Goal: Communication & Community: Answer question/provide support

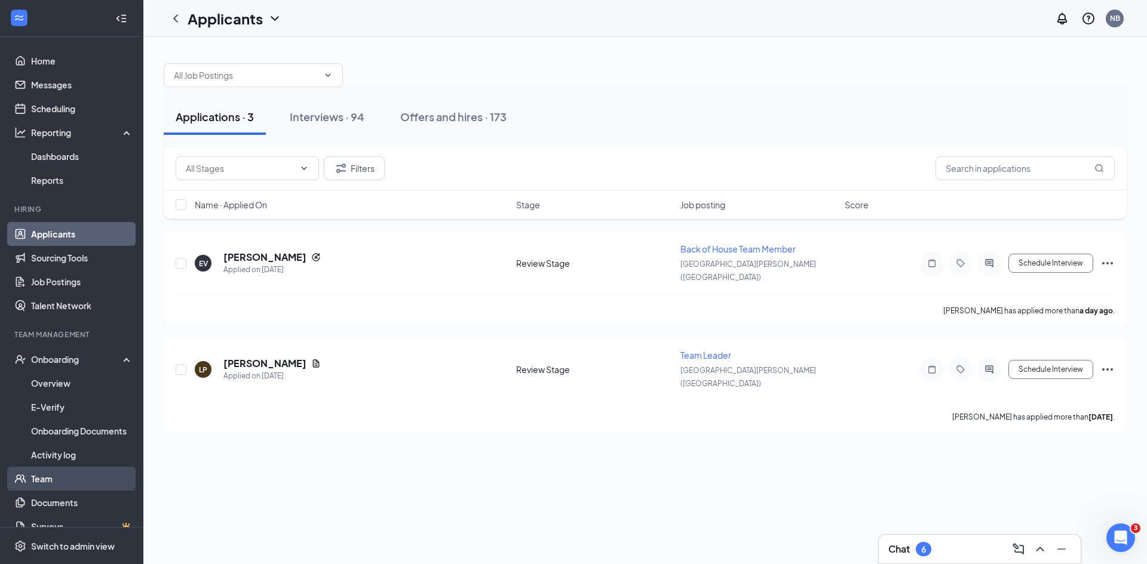
click at [94, 475] on link "Team" at bounding box center [82, 479] width 102 height 24
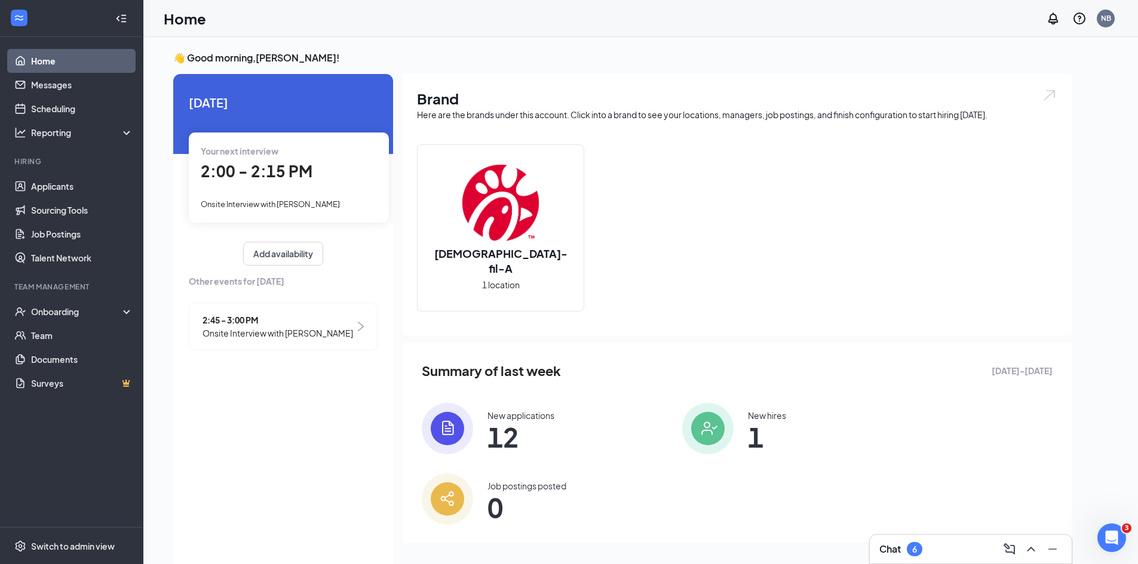
click at [925, 548] on div "Chat 6" at bounding box center [970, 549] width 183 height 19
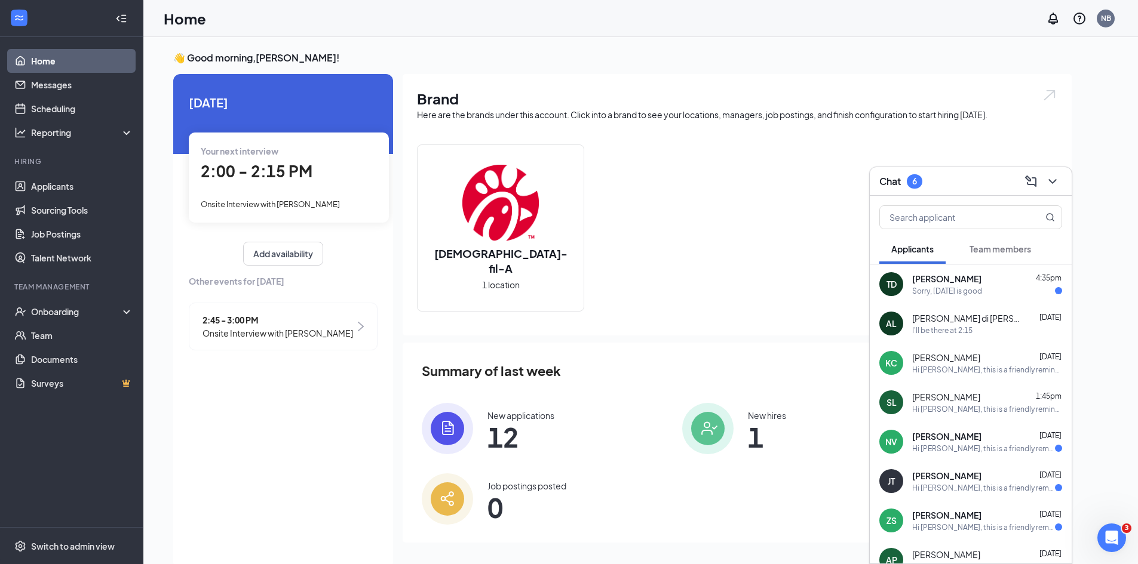
click at [945, 268] on div "TD [PERSON_NAME] 4:35pm Sorry, [DATE] is good" at bounding box center [971, 284] width 202 height 39
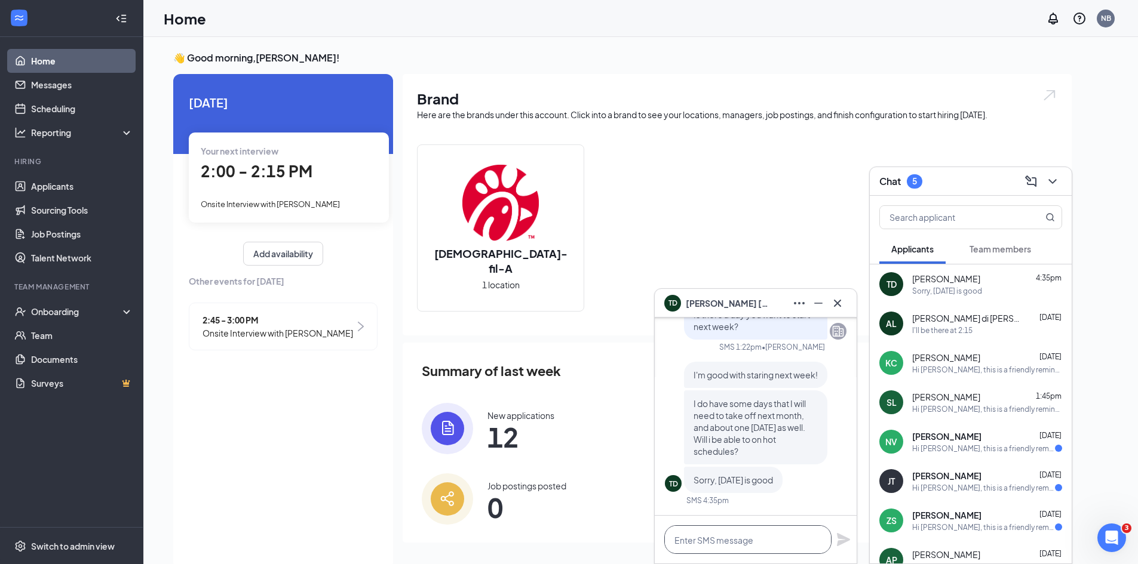
click at [766, 535] on textarea at bounding box center [747, 540] width 167 height 29
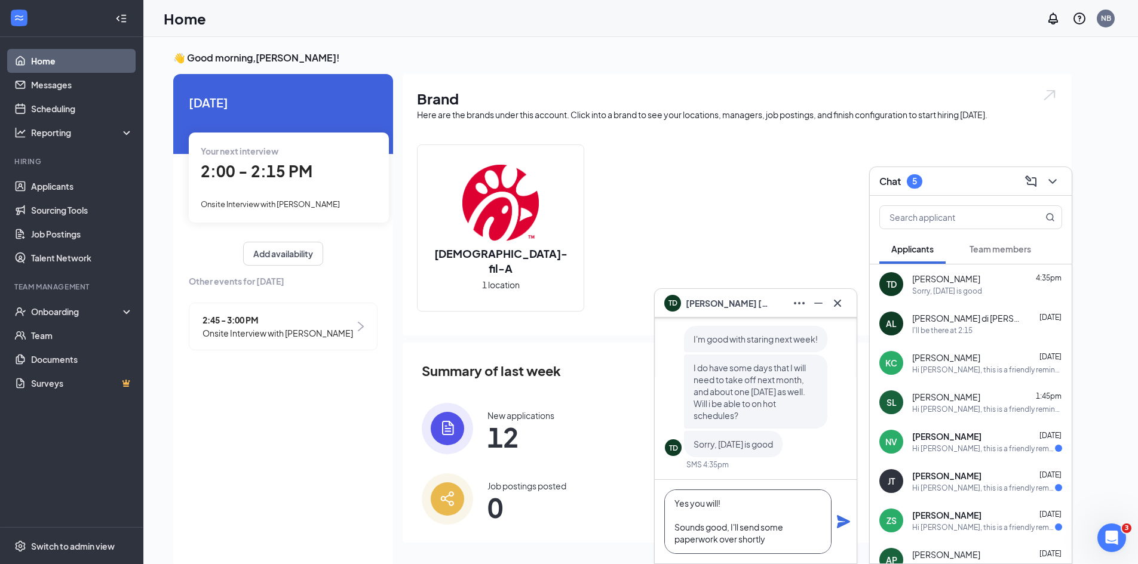
scroll to position [1, 0]
type textarea "Yes you will! Sounds good, I'll send some paperwork over shortly"
click at [843, 526] on icon "Plane" at bounding box center [843, 521] width 13 height 13
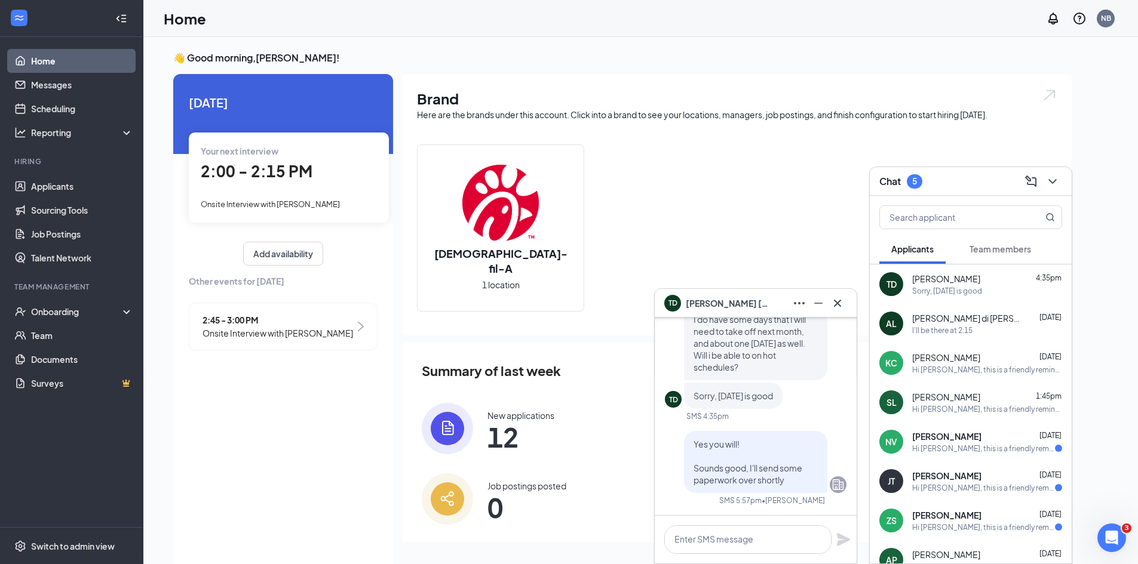
scroll to position [0, 0]
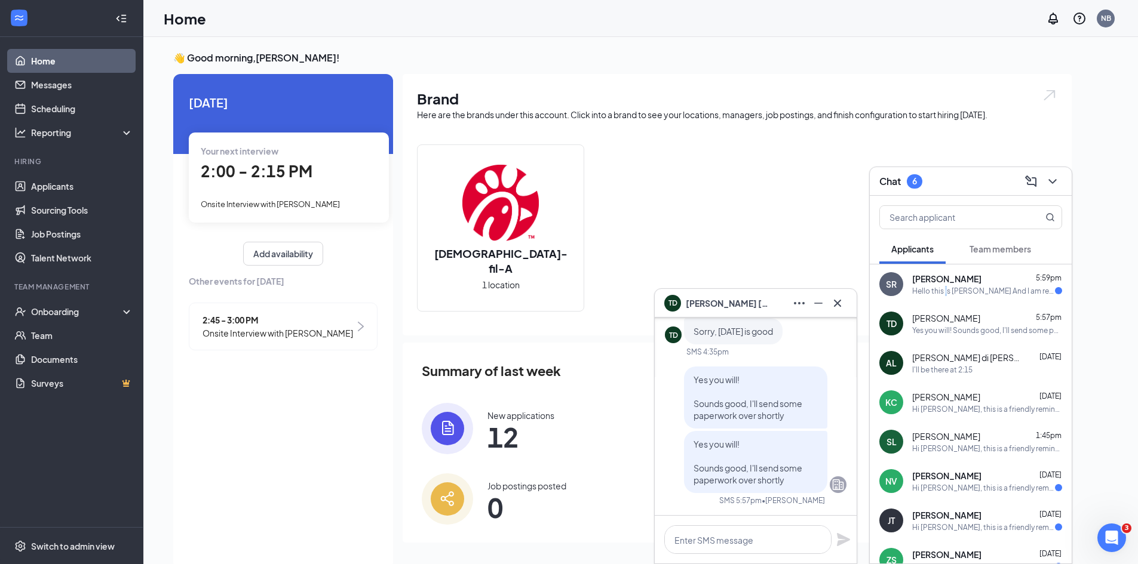
click at [948, 289] on div "SR [PERSON_NAME] 5:59pm Hello this is [PERSON_NAME] And I am ready to move forw…" at bounding box center [971, 284] width 202 height 39
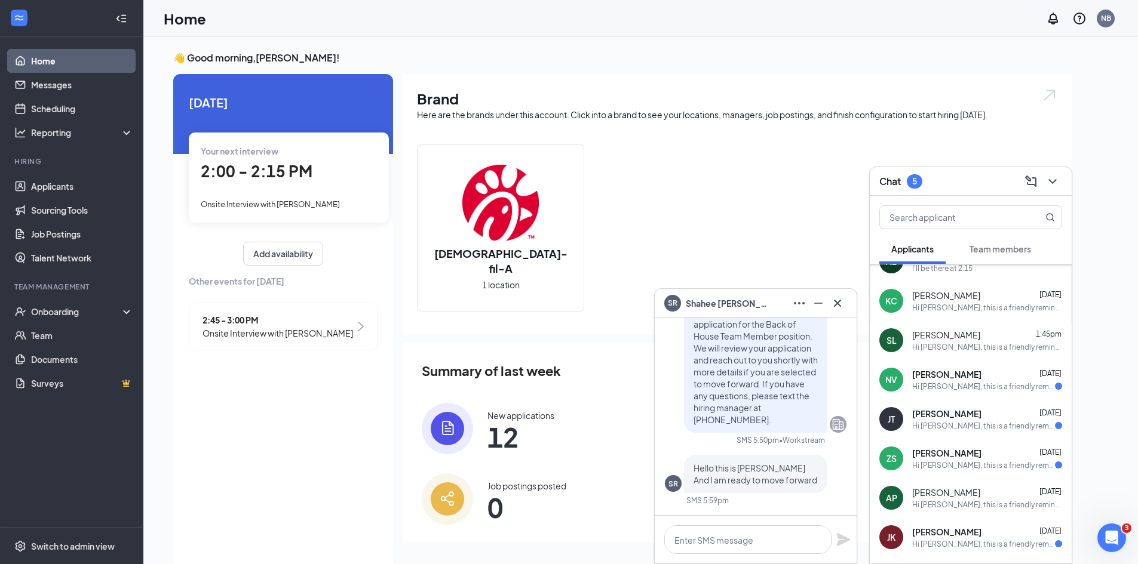
scroll to position [119, 0]
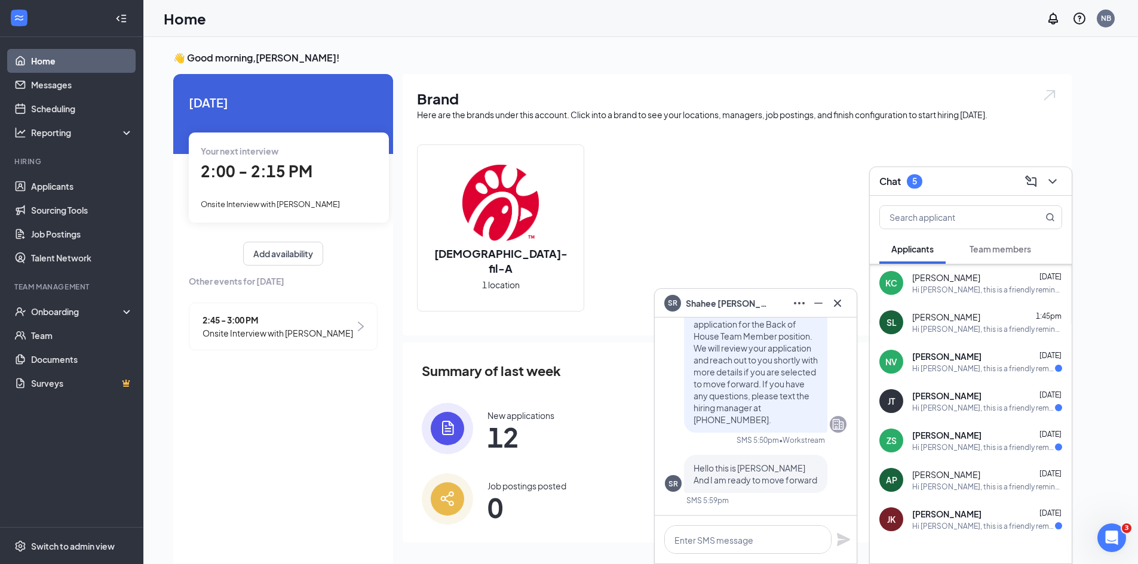
click at [1003, 256] on button "Team members" at bounding box center [1000, 249] width 85 height 30
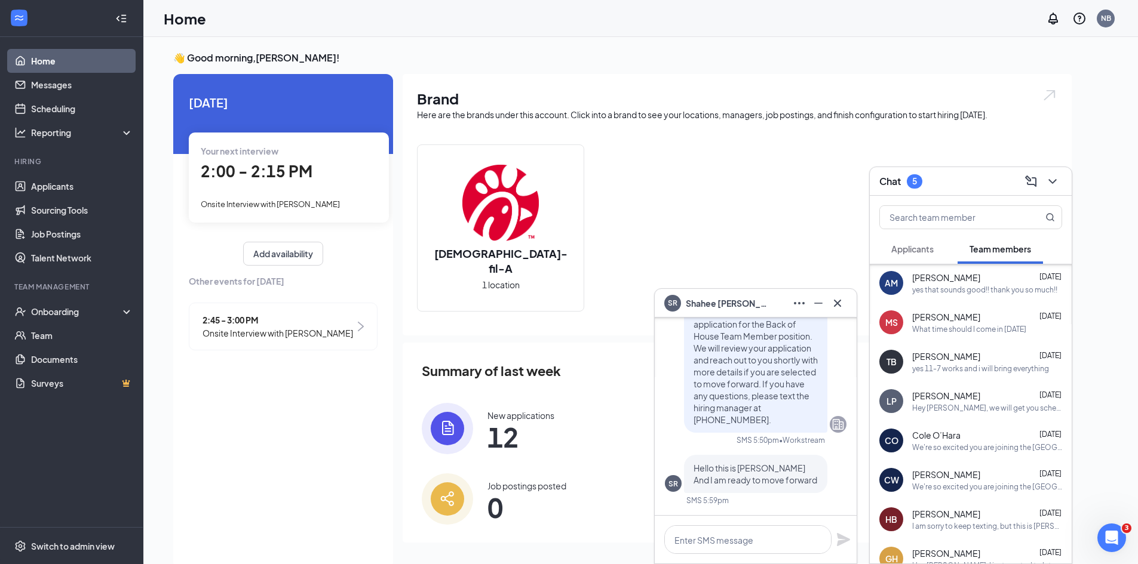
click at [947, 290] on div "yes that sounds good!! thank you so much!!" at bounding box center [984, 290] width 145 height 10
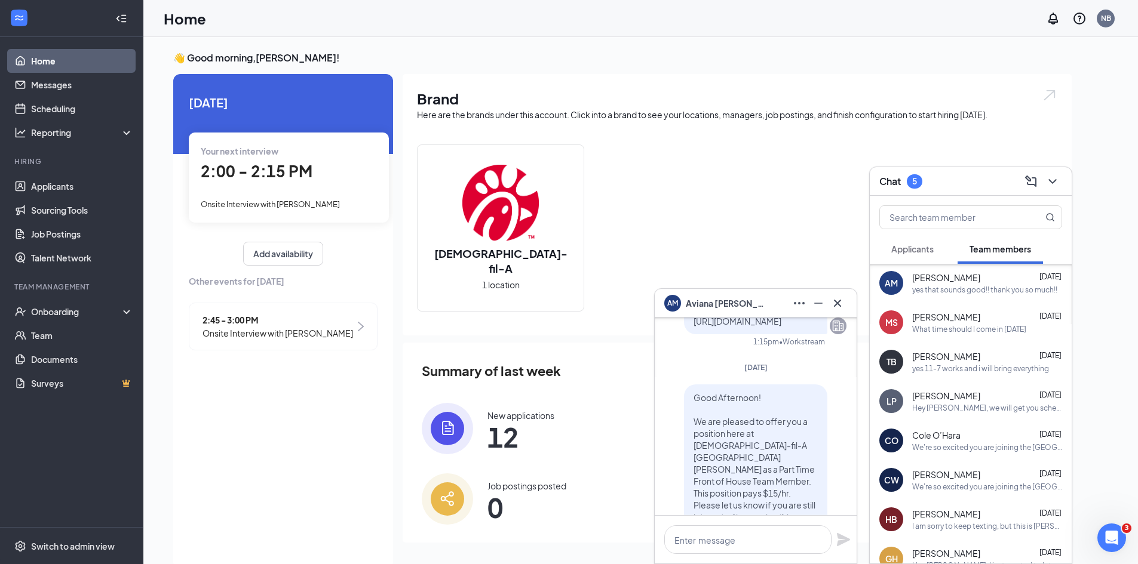
scroll to position [-956, 0]
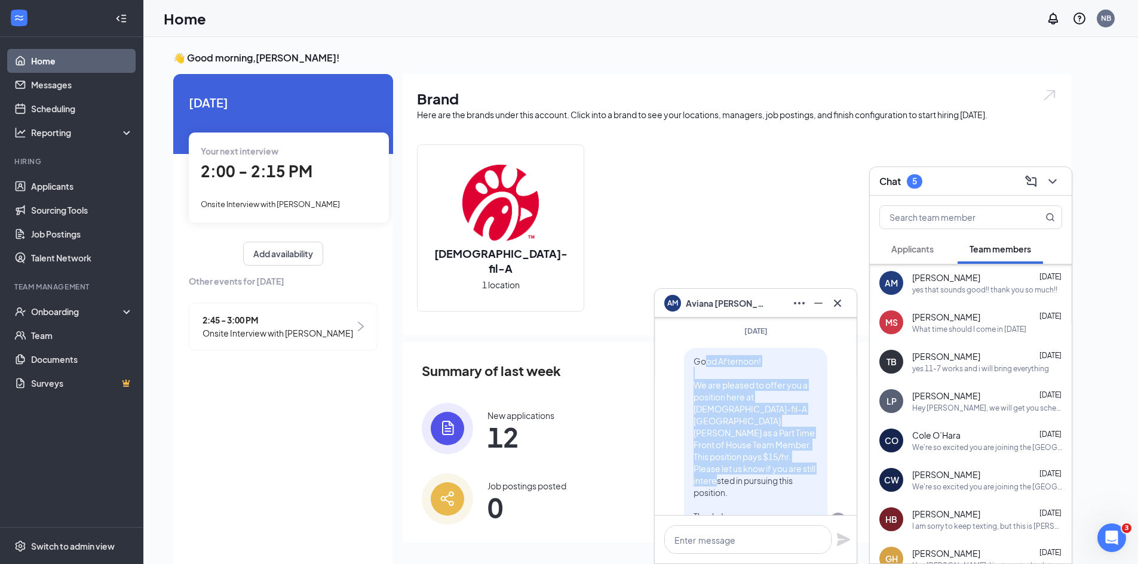
drag, startPoint x: 697, startPoint y: 385, endPoint x: 763, endPoint y: 496, distance: 128.9
click at [765, 496] on p "Good Afternoon! We are pleased to offer you a position here at [DEMOGRAPHIC_DAT…" at bounding box center [755, 438] width 124 height 167
click at [762, 495] on p "Good Afternoon! We are pleased to offer you a position here at [DEMOGRAPHIC_DAT…" at bounding box center [755, 438] width 124 height 167
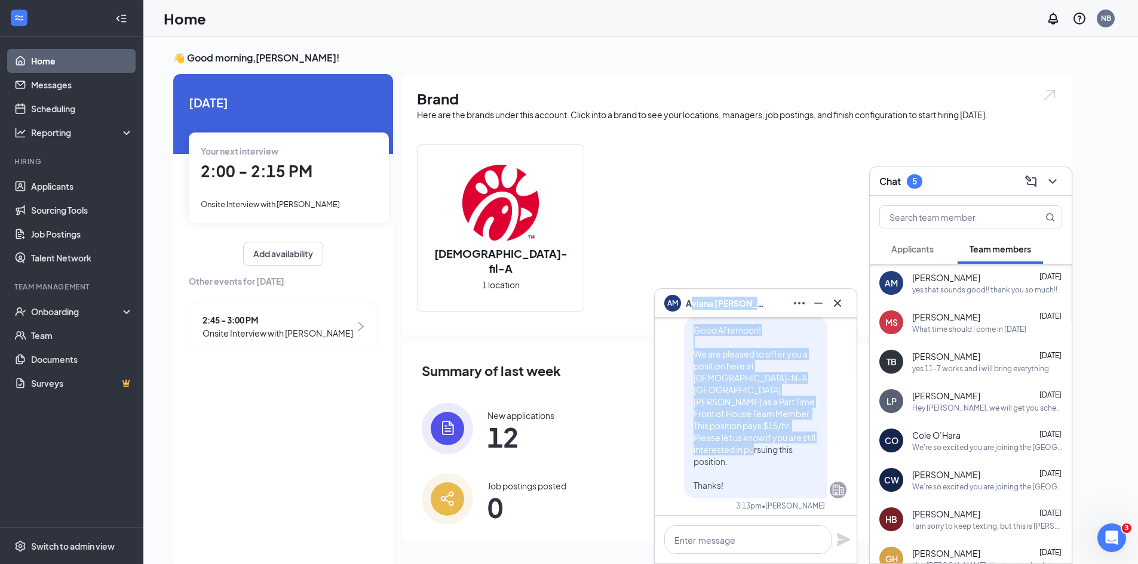
scroll to position [-998, 0]
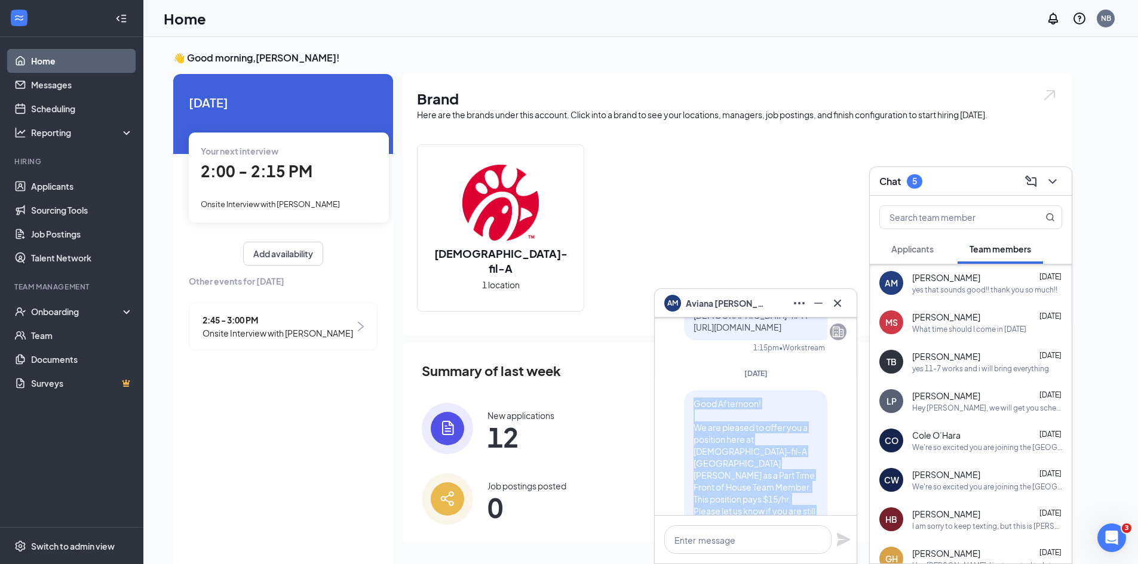
drag, startPoint x: 723, startPoint y: 399, endPoint x: 679, endPoint y: 422, distance: 49.7
click at [684, 422] on div "Good Afternoon! We are pleased to offer you a position here at [DEMOGRAPHIC_DAT…" at bounding box center [755, 482] width 143 height 182
copy span "Good Afternoon! We are pleased to offer you a position here at [DEMOGRAPHIC_DAT…"
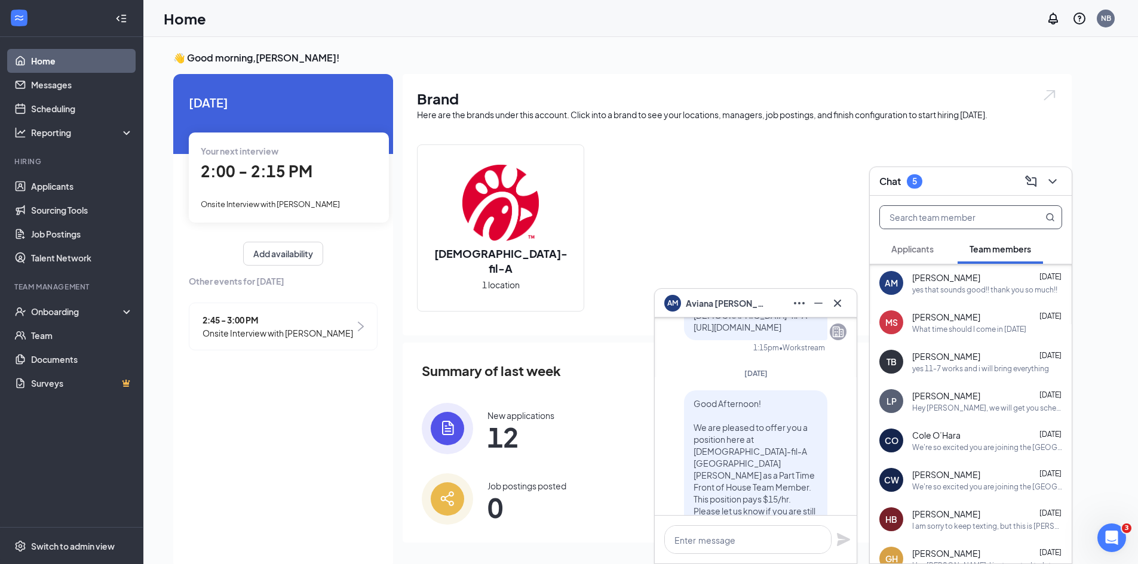
click at [1001, 226] on input "text" at bounding box center [951, 217] width 142 height 23
click at [908, 250] on span "Applicants" at bounding box center [912, 249] width 42 height 11
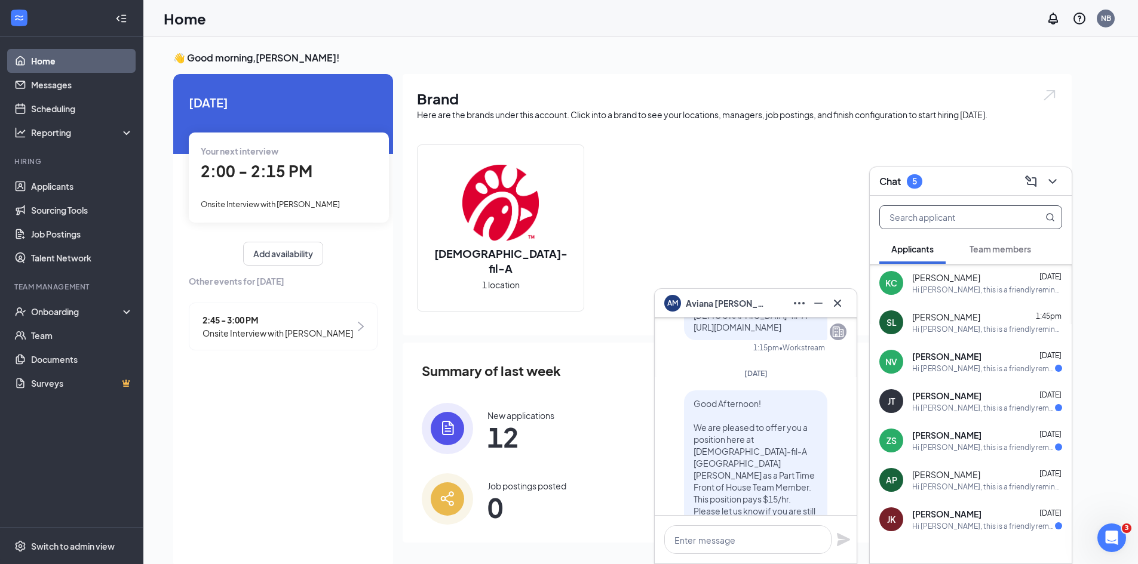
click at [924, 220] on input "text" at bounding box center [951, 217] width 142 height 23
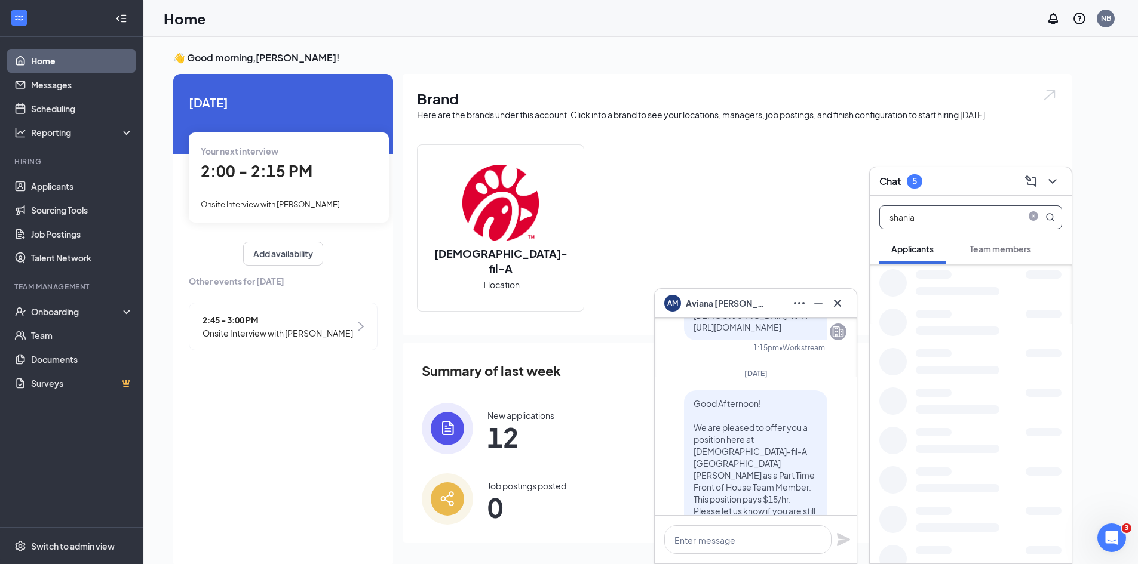
scroll to position [0, 0]
type input "shania"
click at [959, 276] on div "[PERSON_NAME]" at bounding box center [959, 279] width 95 height 12
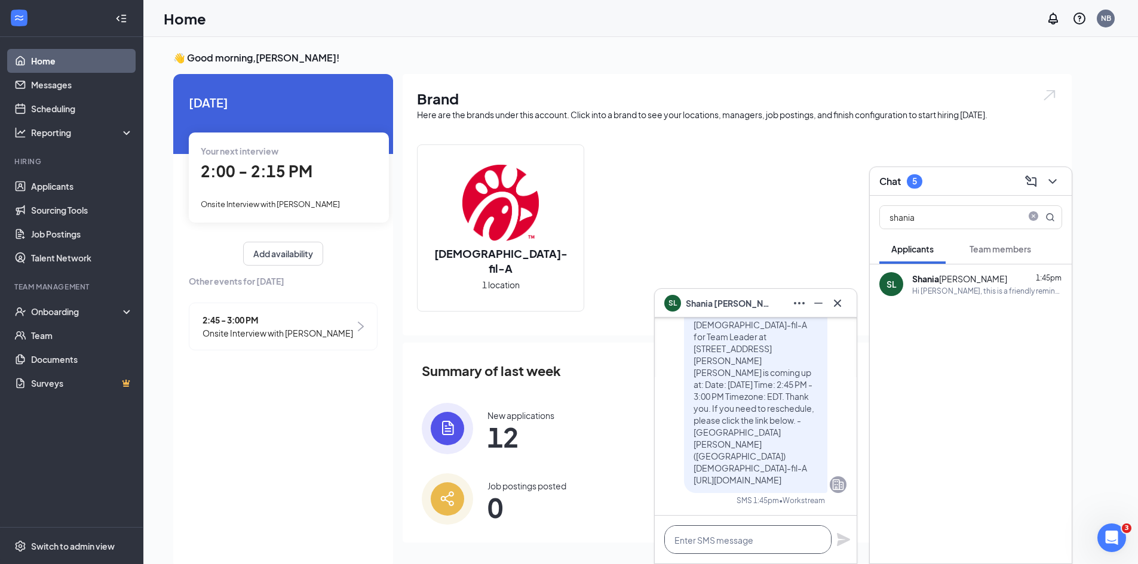
click at [708, 539] on textarea at bounding box center [747, 540] width 167 height 29
paste textarea "Good Afternoon! We are pleased to offer you a position here at [DEMOGRAPHIC_DAT…"
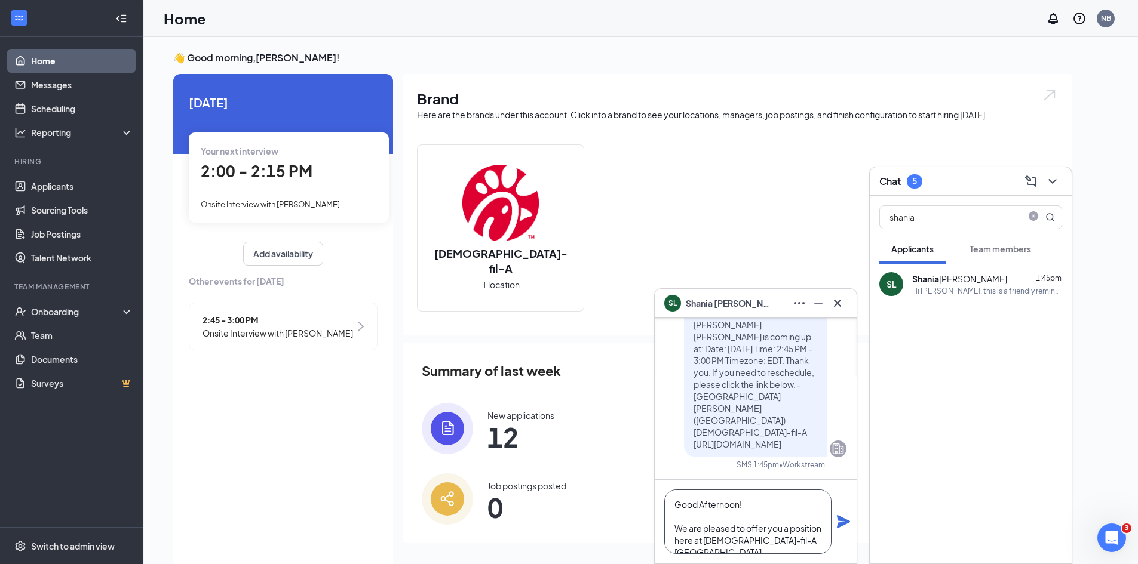
scroll to position [60, 0]
click at [686, 518] on textarea "Good Afternoon! We are pleased to offer you a position here at [DEMOGRAPHIC_DAT…" at bounding box center [747, 522] width 167 height 65
click at [742, 493] on textarea "Good Afternoon! We are pleased to offer you a position here at [DEMOGRAPHIC_DAT…" at bounding box center [747, 522] width 167 height 65
click at [743, 493] on textarea "Good Afternoon! We are pleased to offer you a position here at [DEMOGRAPHIC_DAT…" at bounding box center [747, 522] width 167 height 65
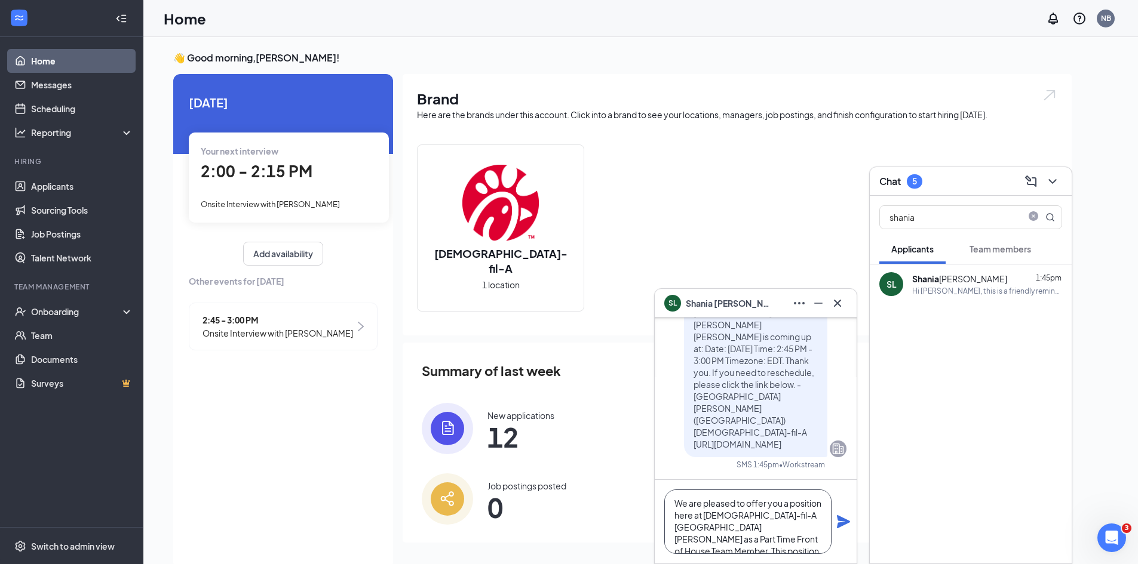
click at [757, 515] on textarea "Good Afternoon! We are pleased to offer you a position here at [DEMOGRAPHIC_DAT…" at bounding box center [747, 522] width 167 height 65
click at [729, 527] on textarea "Good Afternoon! We are pleased to offer you a position here at [DEMOGRAPHIC_DAT…" at bounding box center [747, 522] width 167 height 65
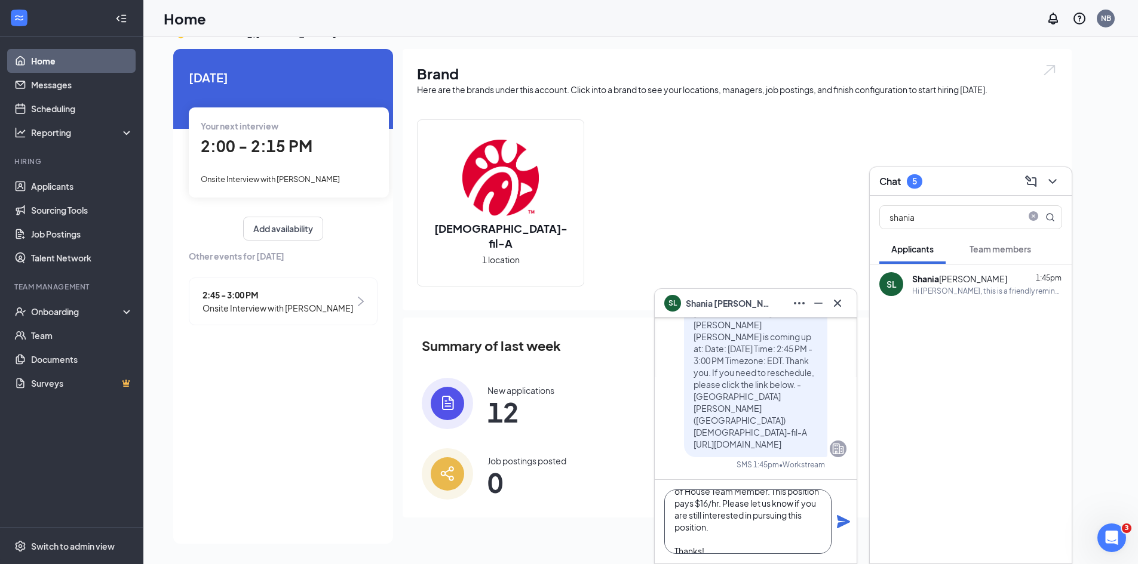
type textarea "Good Afternoon! We are pleased to offer you a position here at [DEMOGRAPHIC_DAT…"
click at [841, 518] on icon "Plane" at bounding box center [843, 521] width 13 height 13
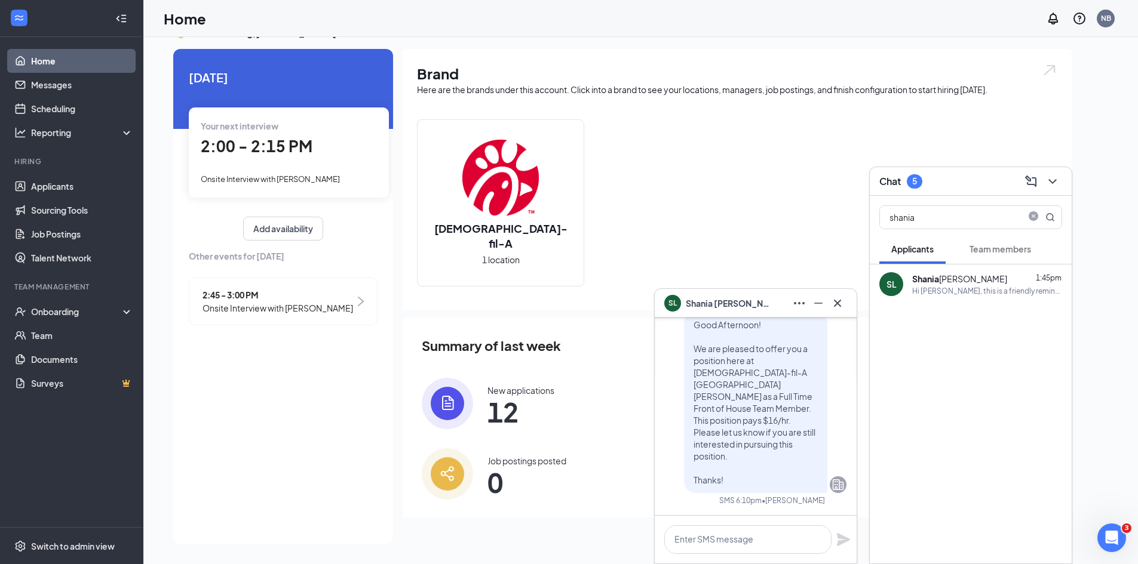
scroll to position [0, 0]
click at [841, 305] on icon "Cross" at bounding box center [837, 303] width 14 height 14
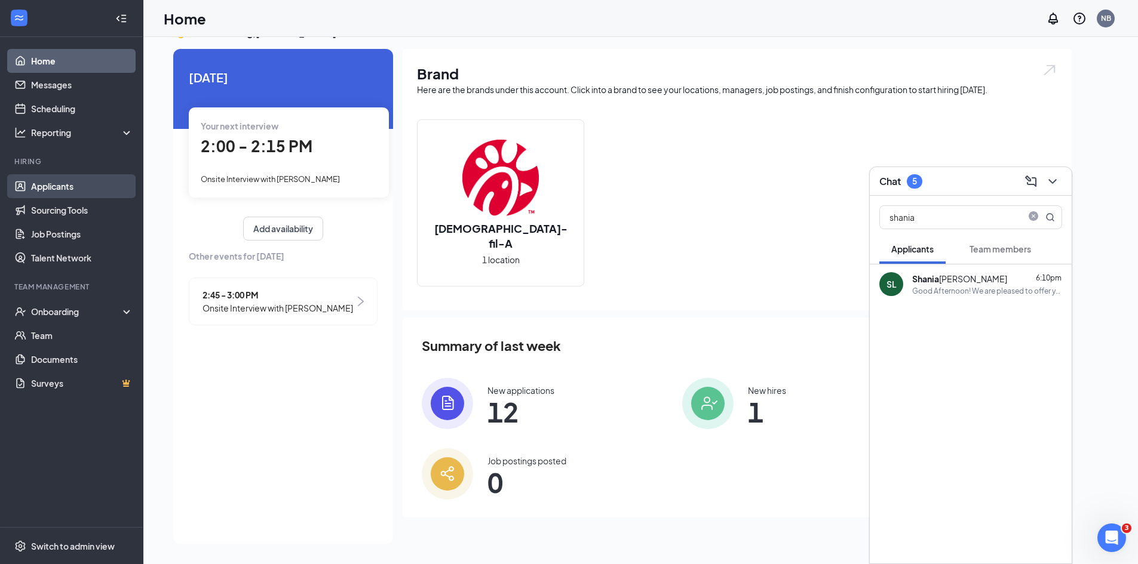
click at [105, 191] on link "Applicants" at bounding box center [82, 186] width 102 height 24
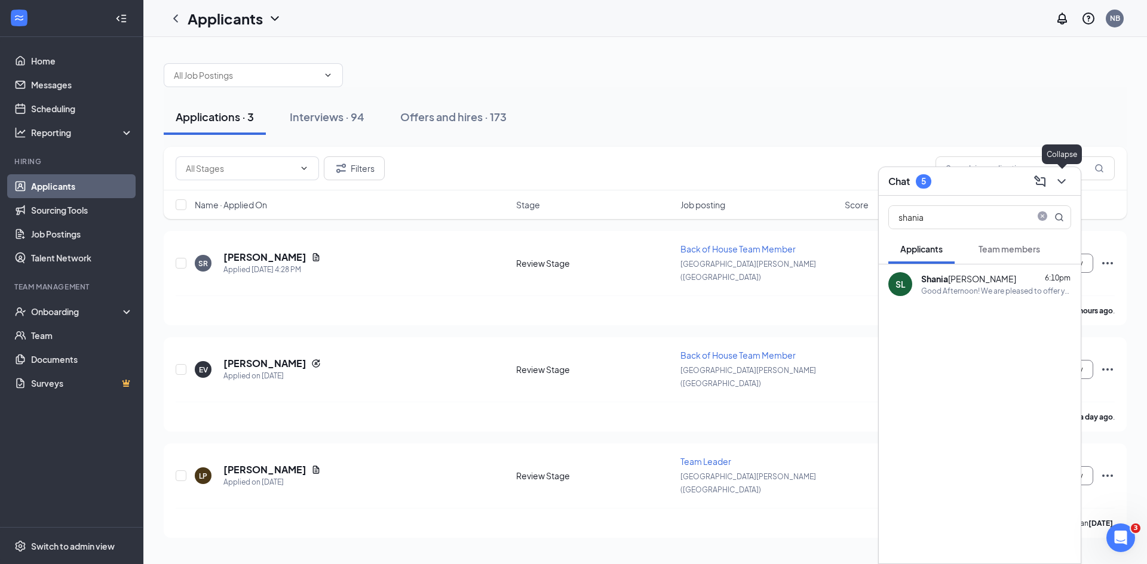
click at [1070, 189] on div at bounding box center [1061, 181] width 22 height 19
click at [1069, 180] on button at bounding box center [1061, 181] width 19 height 19
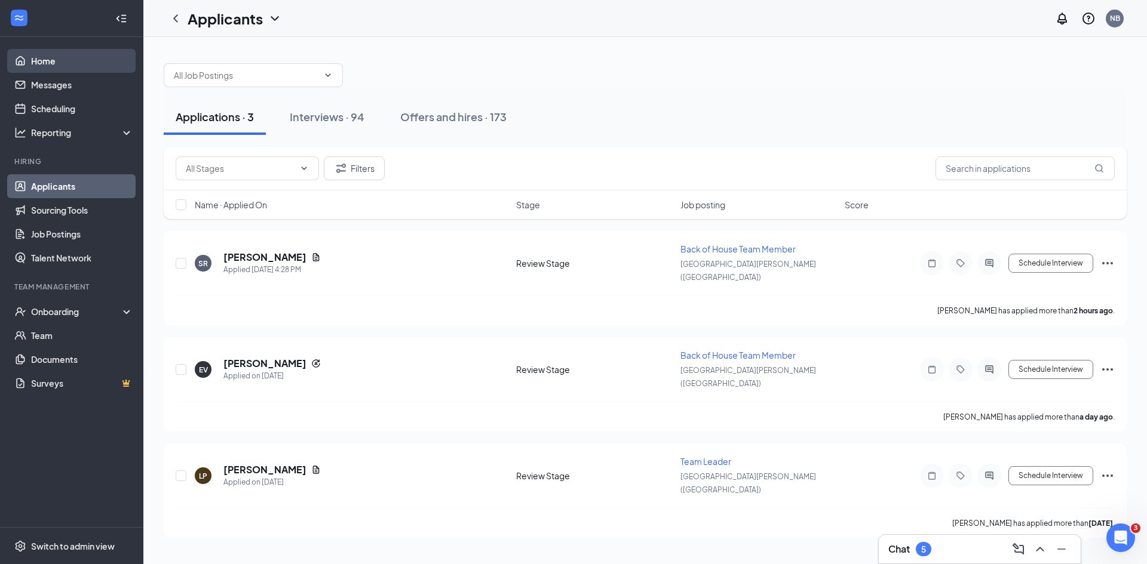
click at [48, 67] on link "Home" at bounding box center [82, 61] width 102 height 24
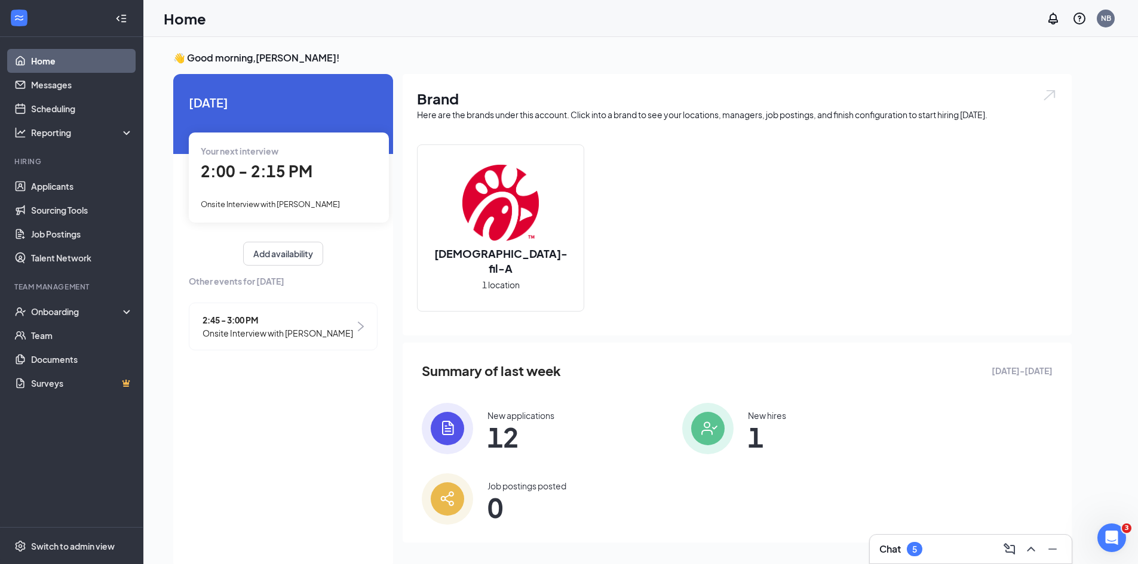
click at [900, 550] on h3 "Chat" at bounding box center [890, 549] width 22 height 13
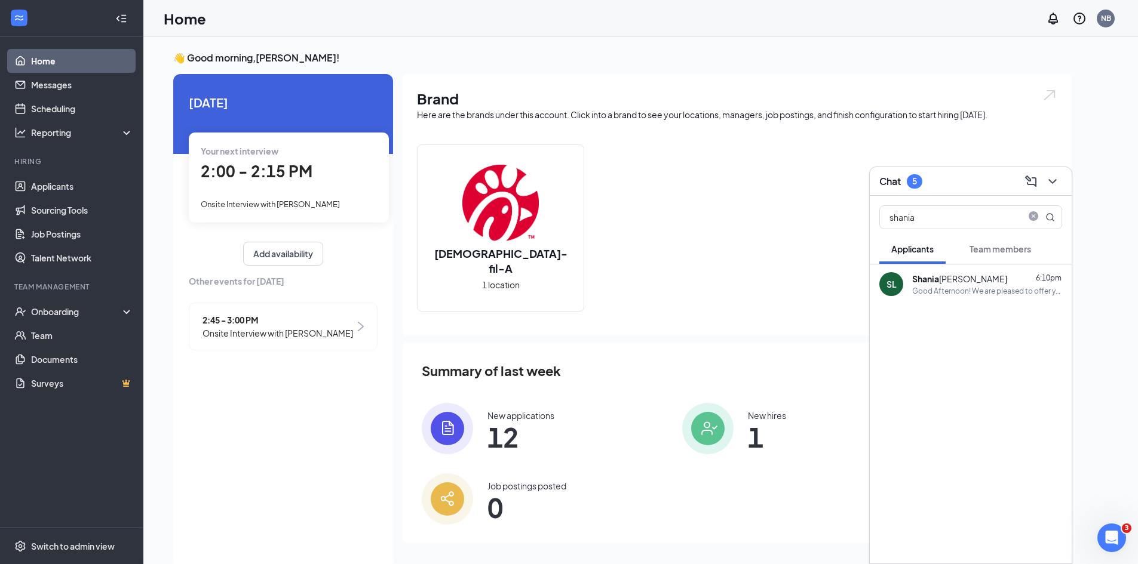
click at [971, 237] on button "Team members" at bounding box center [1000, 249] width 85 height 30
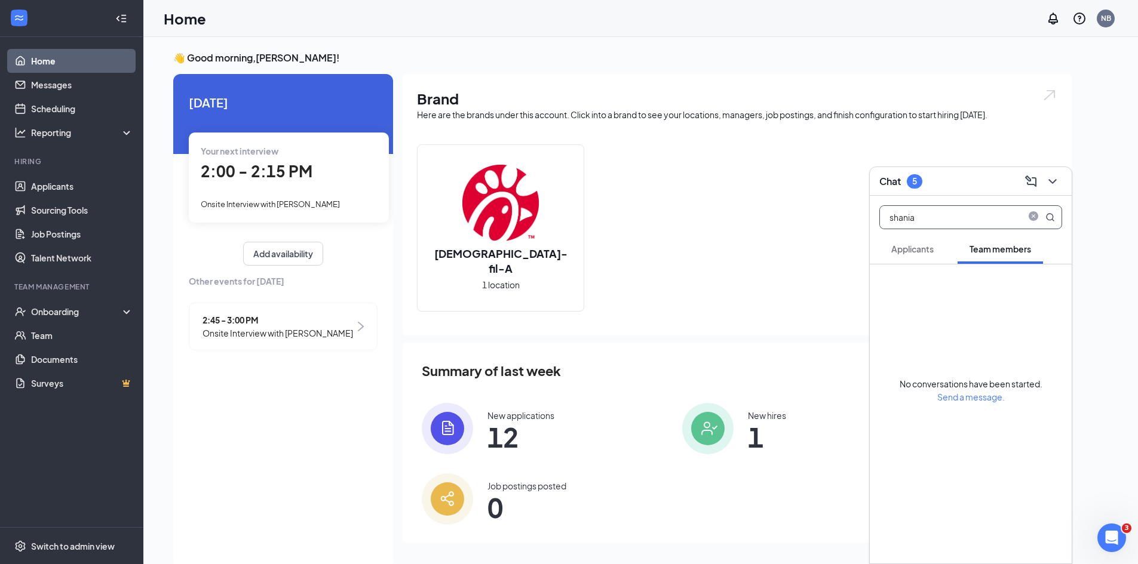
click at [969, 222] on input "shania" at bounding box center [951, 217] width 142 height 23
click at [966, 222] on input "shania" at bounding box center [951, 217] width 142 height 23
click at [965, 221] on input "shania" at bounding box center [951, 217] width 142 height 23
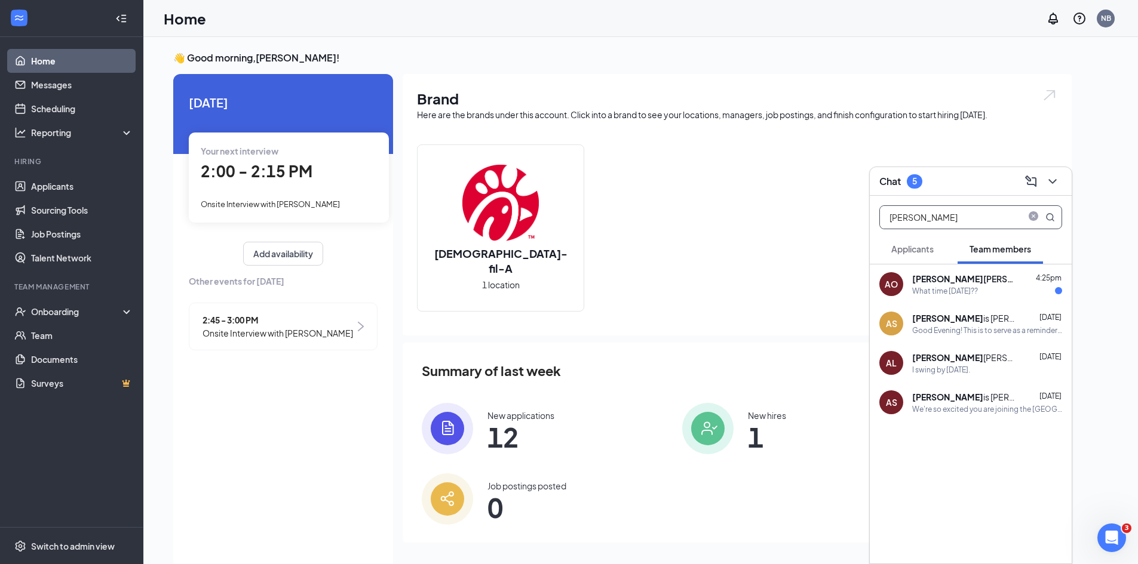
type input "[PERSON_NAME]"
click at [913, 281] on b "[PERSON_NAME]" at bounding box center [947, 279] width 71 height 11
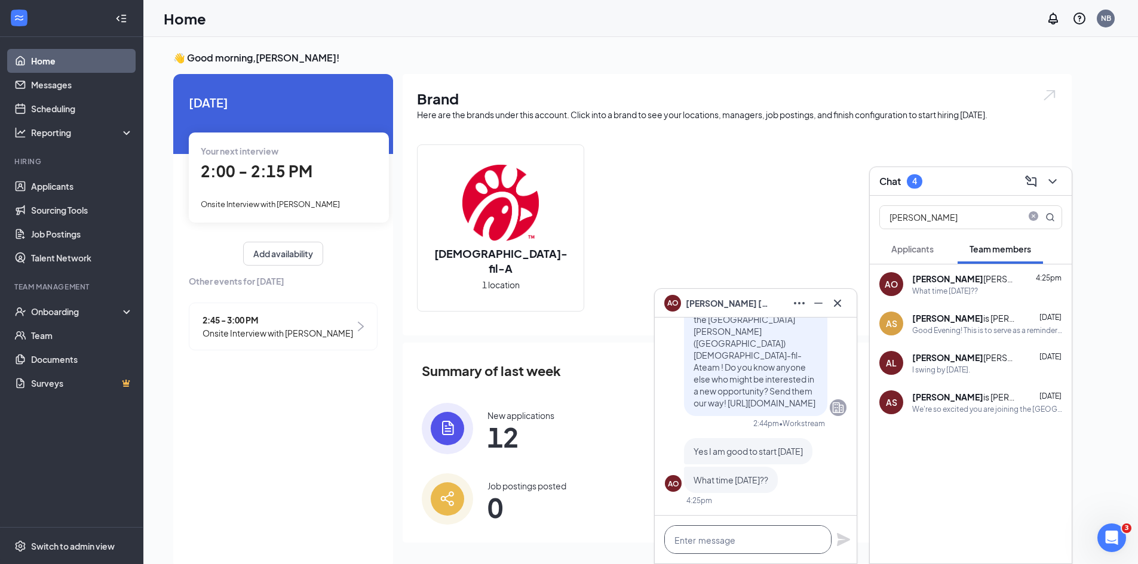
click at [708, 540] on textarea at bounding box center [747, 540] width 167 height 29
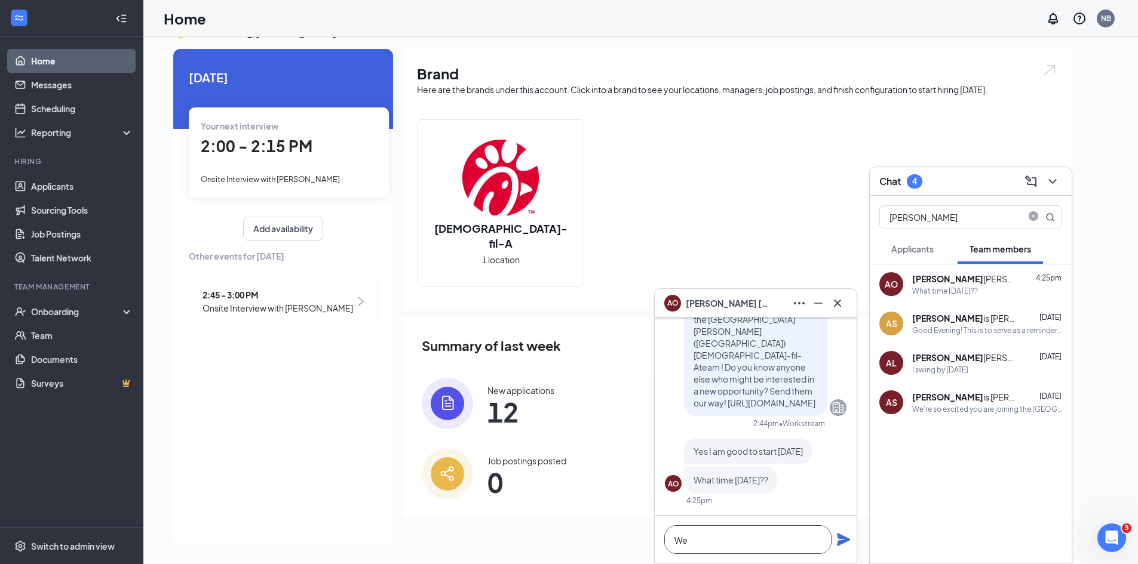
scroll to position [1, 0]
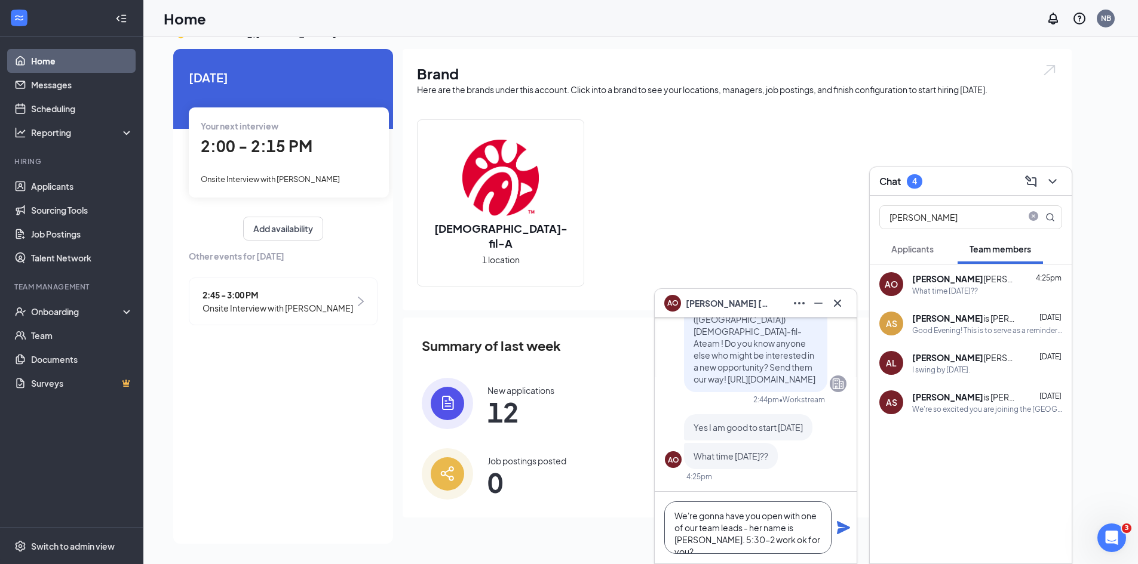
type textarea "We're gonna have you open with one of our team leads - her name is [PERSON_NAME…"
click at [842, 522] on icon "Plane" at bounding box center [843, 528] width 14 height 14
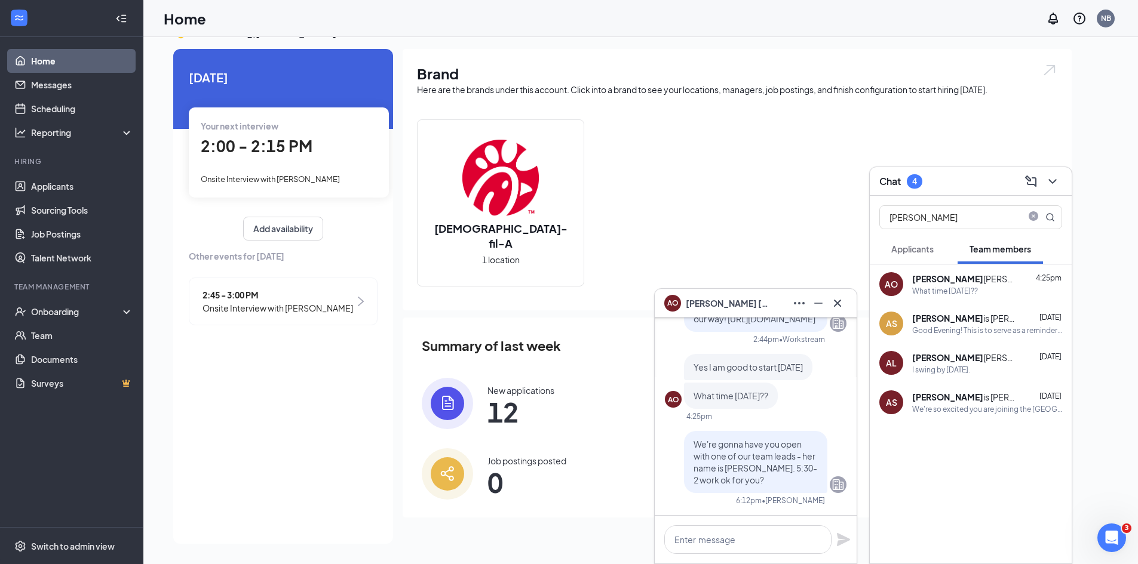
scroll to position [0, 0]
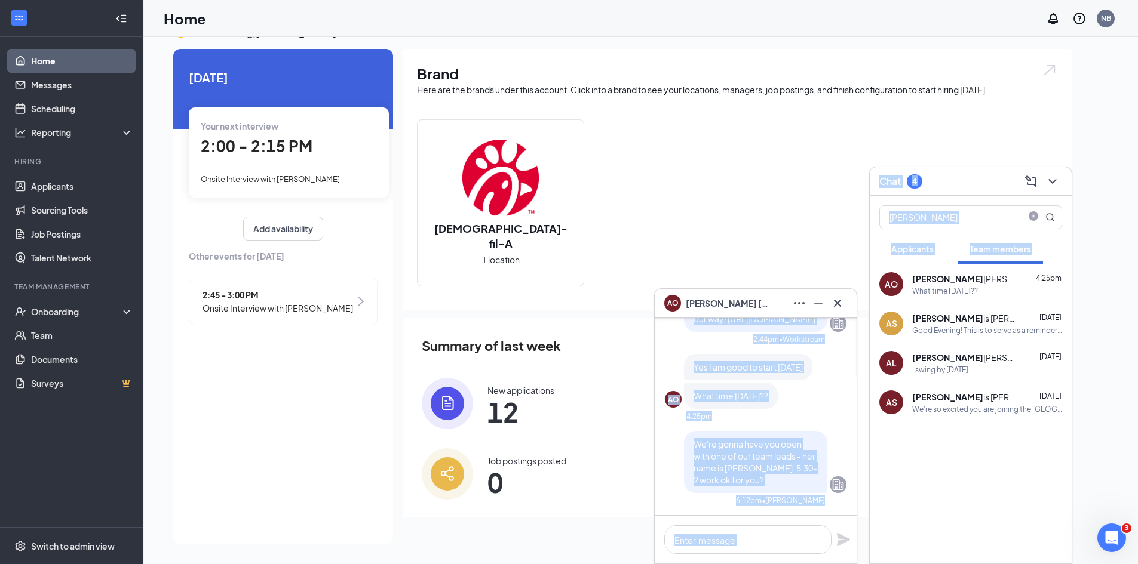
drag, startPoint x: 848, startPoint y: 303, endPoint x: 882, endPoint y: 314, distance: 35.7
click at [874, 309] on div "AO [PERSON_NAME] [DATE] AO It works I am going to be am ?? I was wondering beca…" at bounding box center [640, 288] width 995 height 553
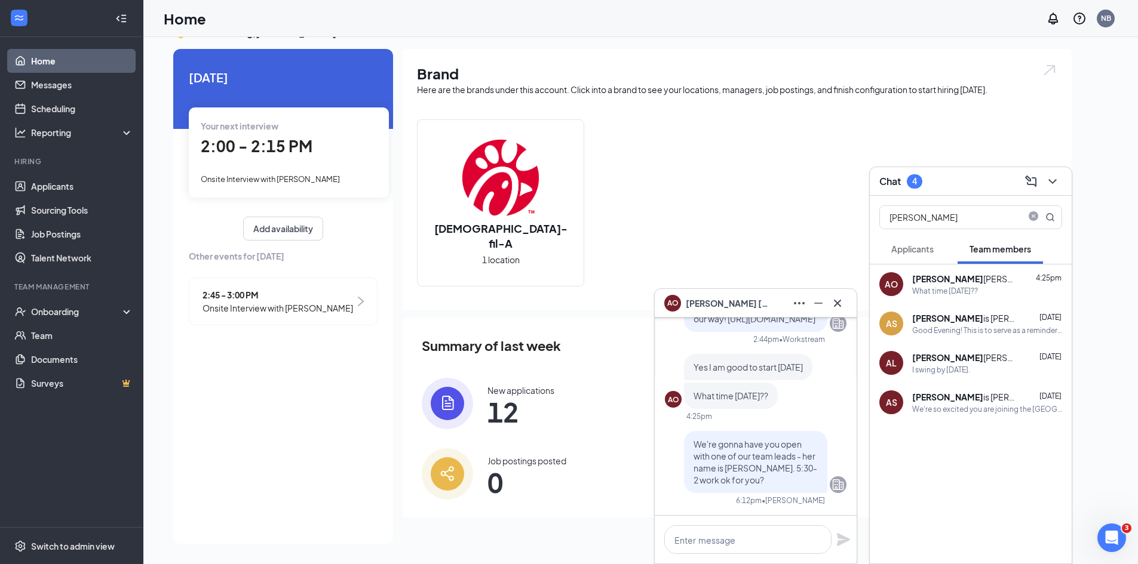
click at [896, 319] on div "AS" at bounding box center [891, 324] width 11 height 12
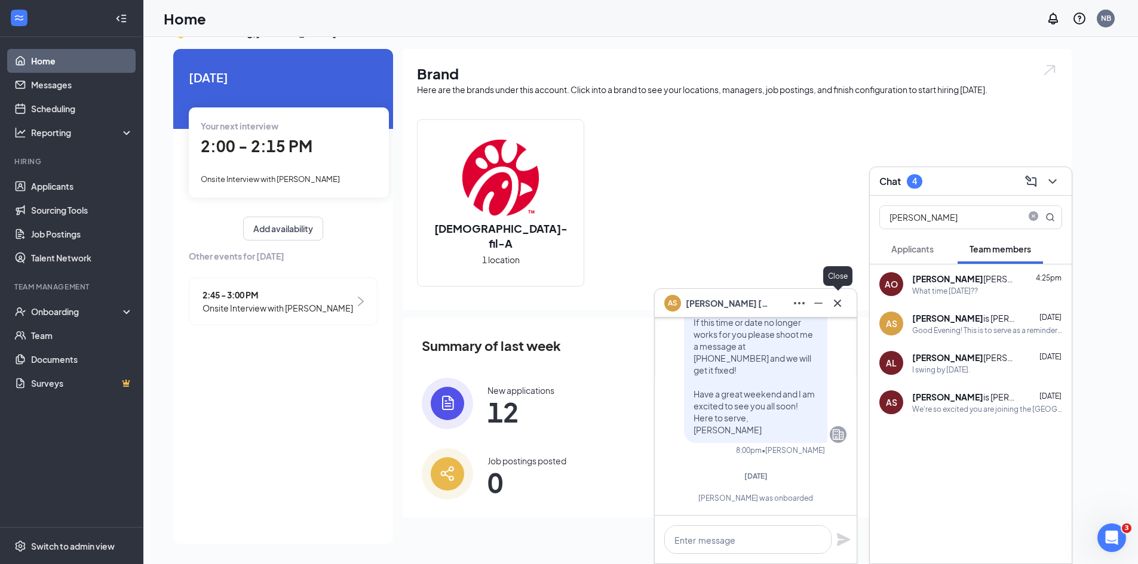
click at [837, 300] on icon "Cross" at bounding box center [837, 303] width 14 height 14
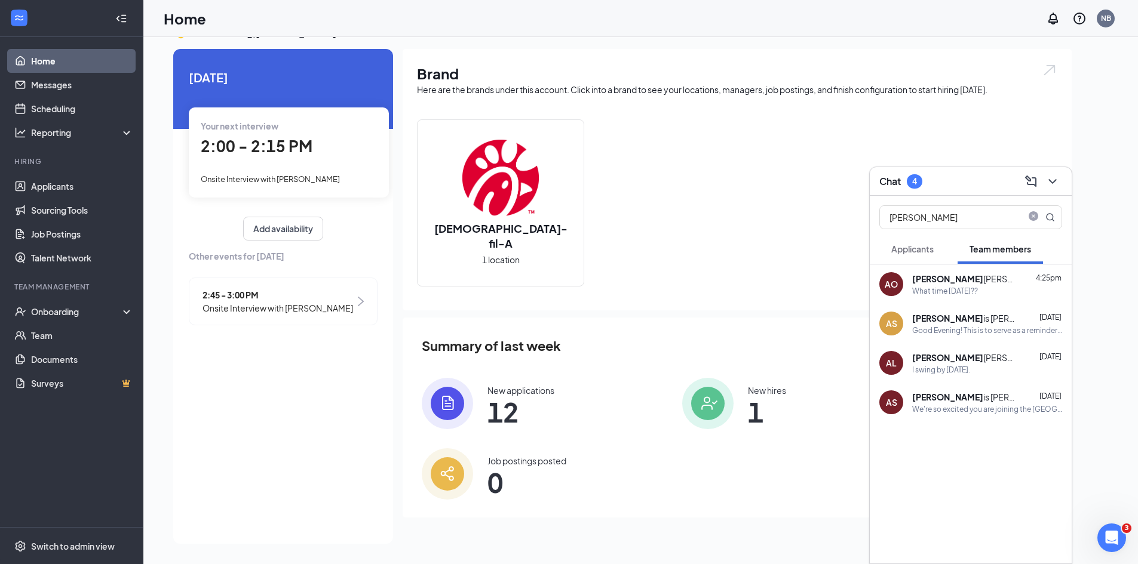
click at [1051, 195] on div "Chat 4" at bounding box center [971, 181] width 202 height 29
